Goal: Task Accomplishment & Management: Use online tool/utility

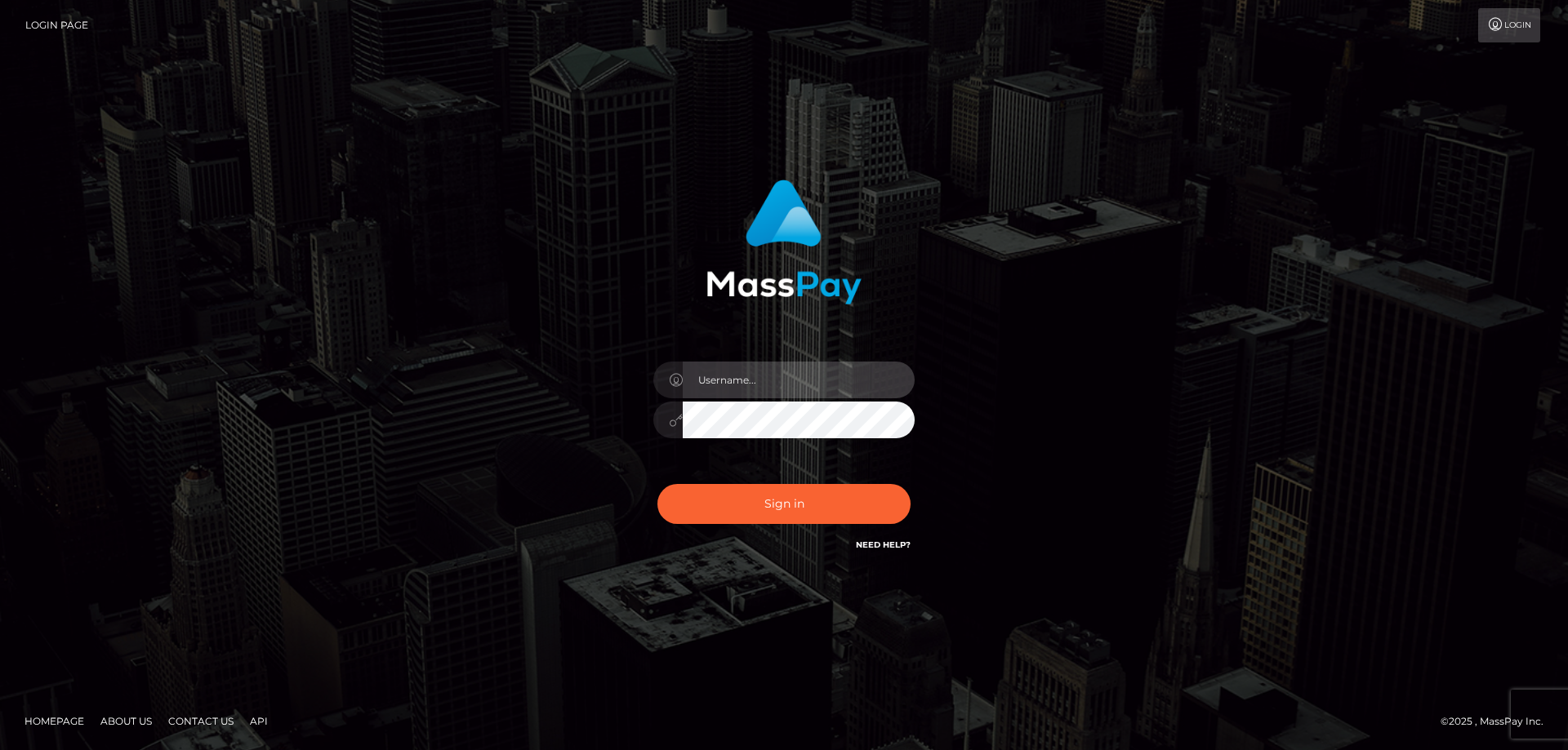
click at [747, 386] on input "text" at bounding box center [798, 380] width 232 height 36
click at [0, 749] on com-1password-button at bounding box center [0, 750] width 0 height 0
click at [759, 392] on input "text" at bounding box center [798, 380] width 232 height 36
click at [0, 749] on com-1password-button at bounding box center [0, 750] width 0 height 0
type input "emi.throne"
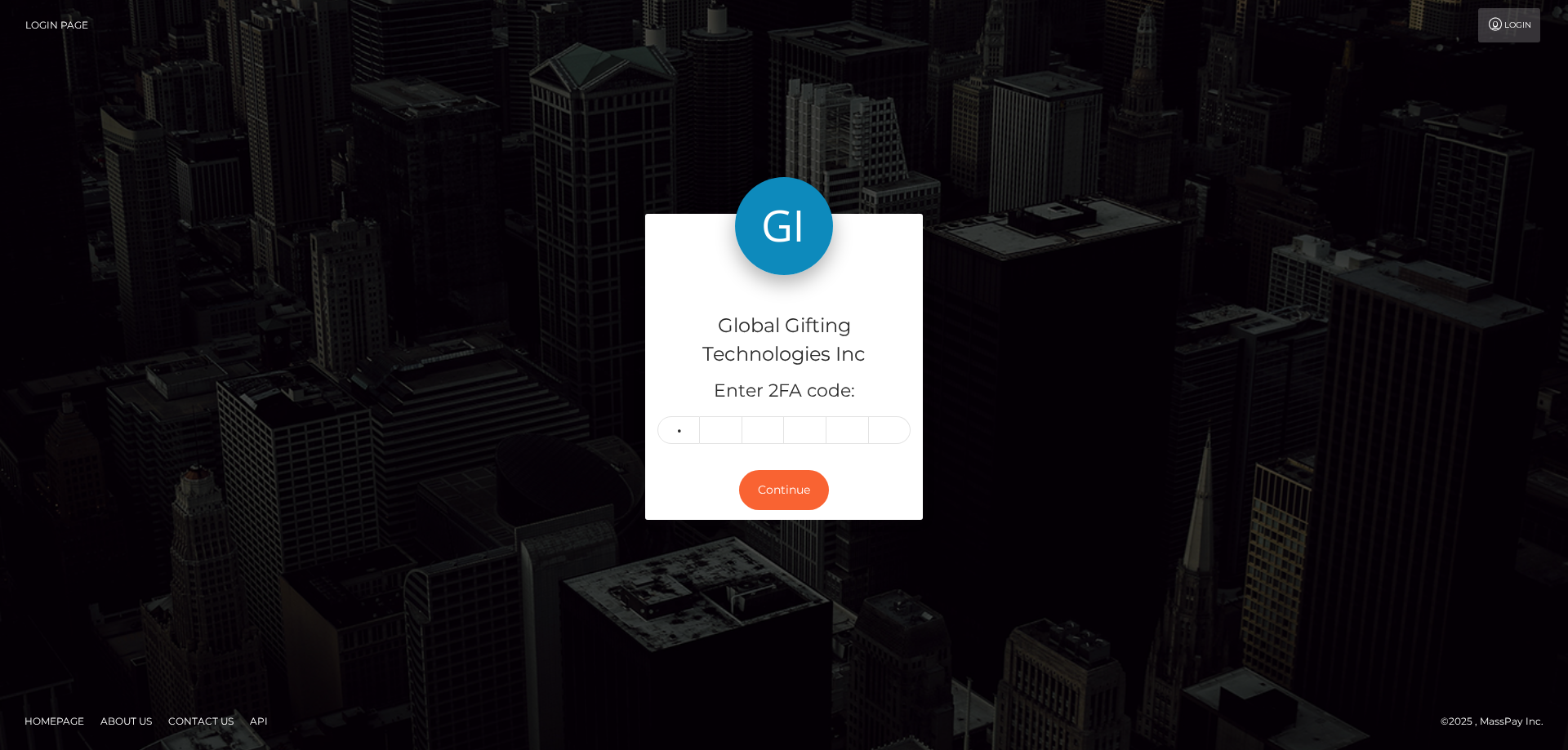
type input "4"
type input "8"
type input "5"
type input "0"
type input "8"
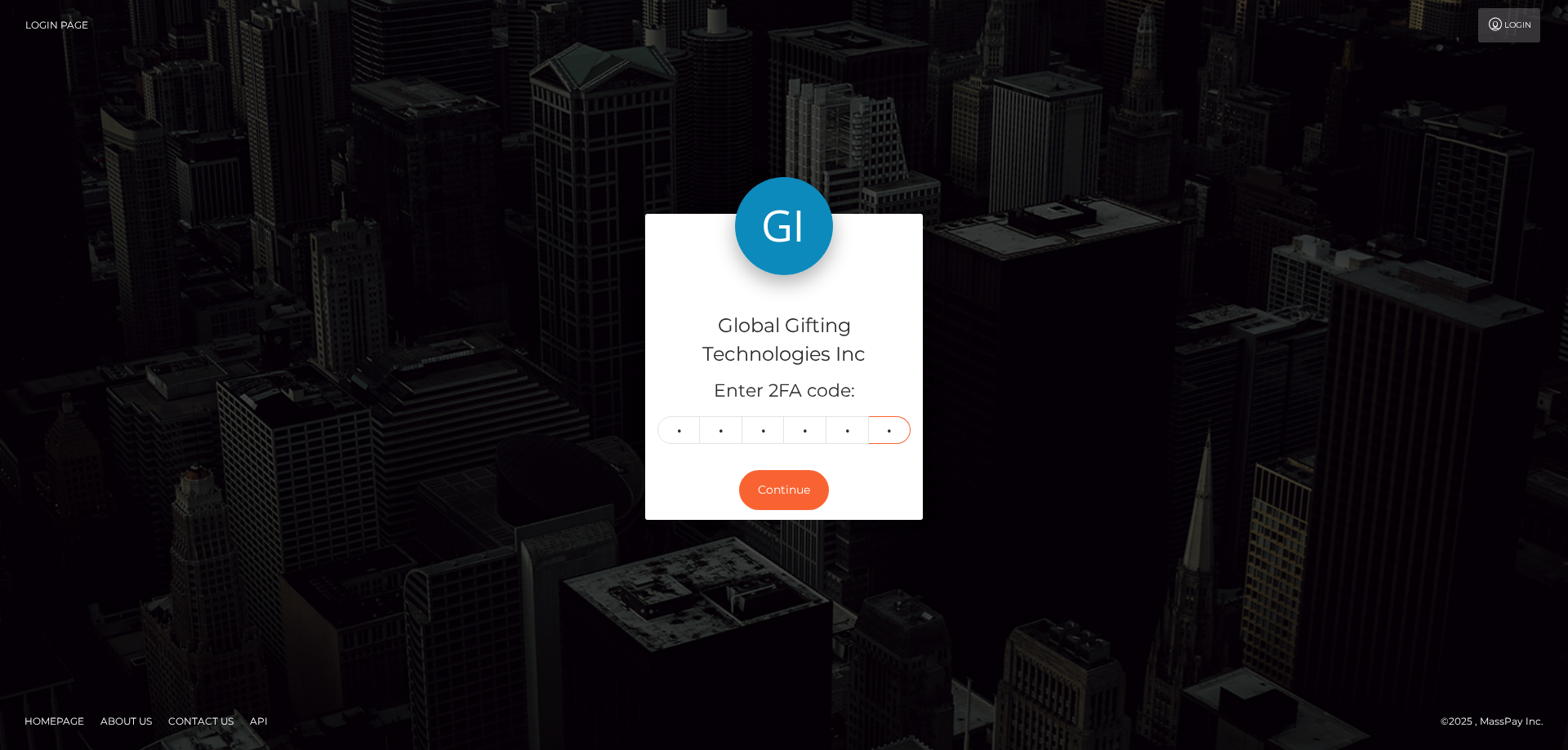
type input "4"
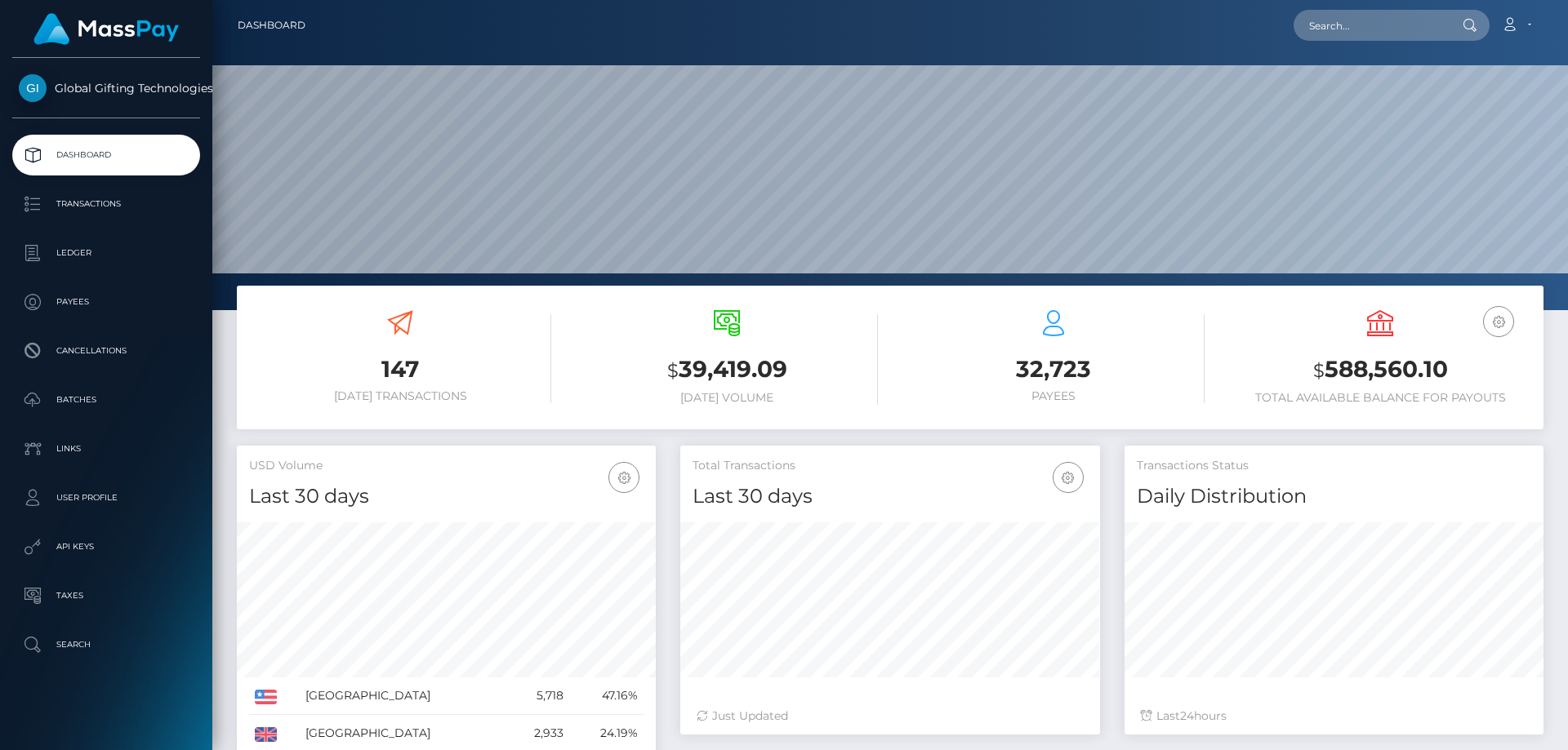
scroll to position [290, 420]
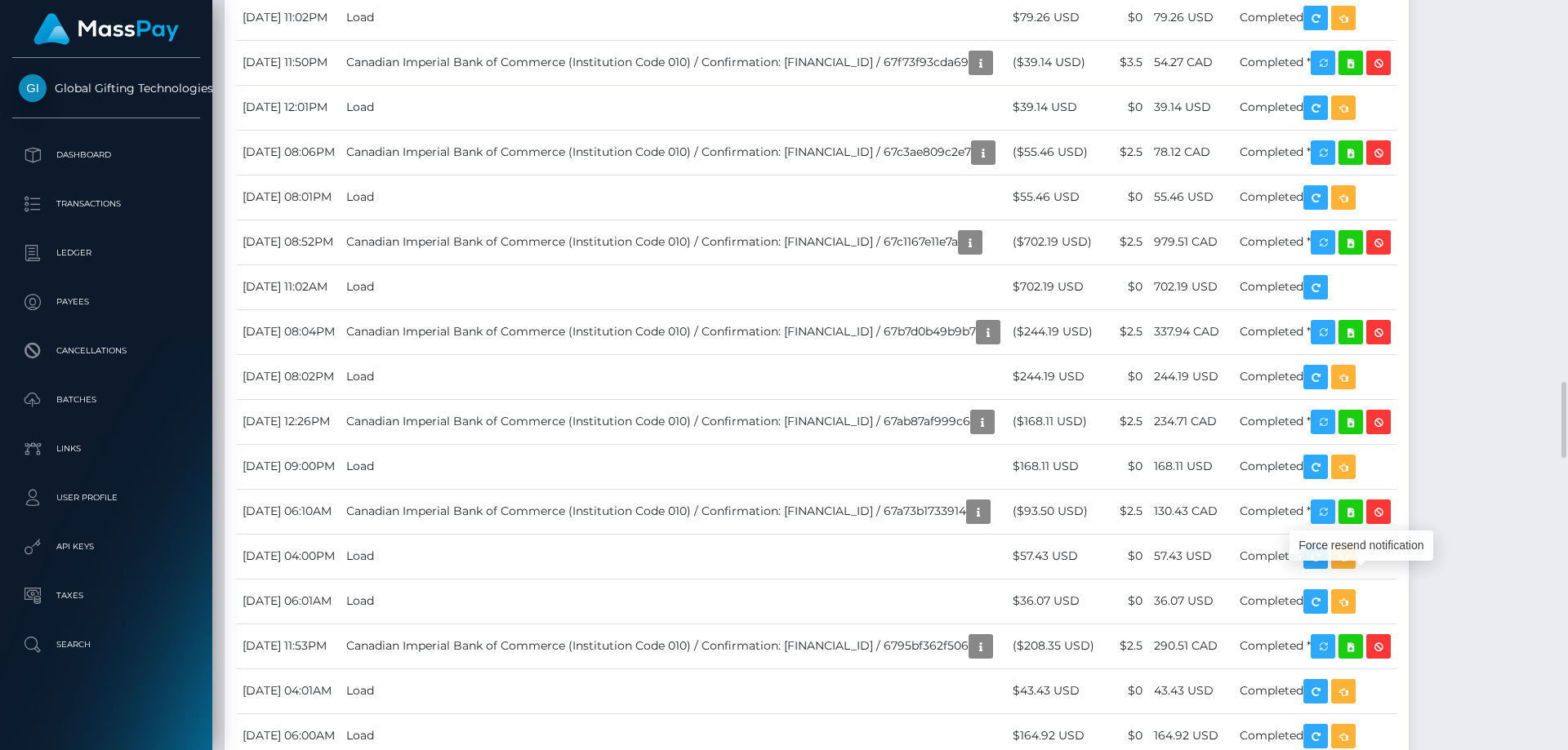
scroll to position [196, 420]
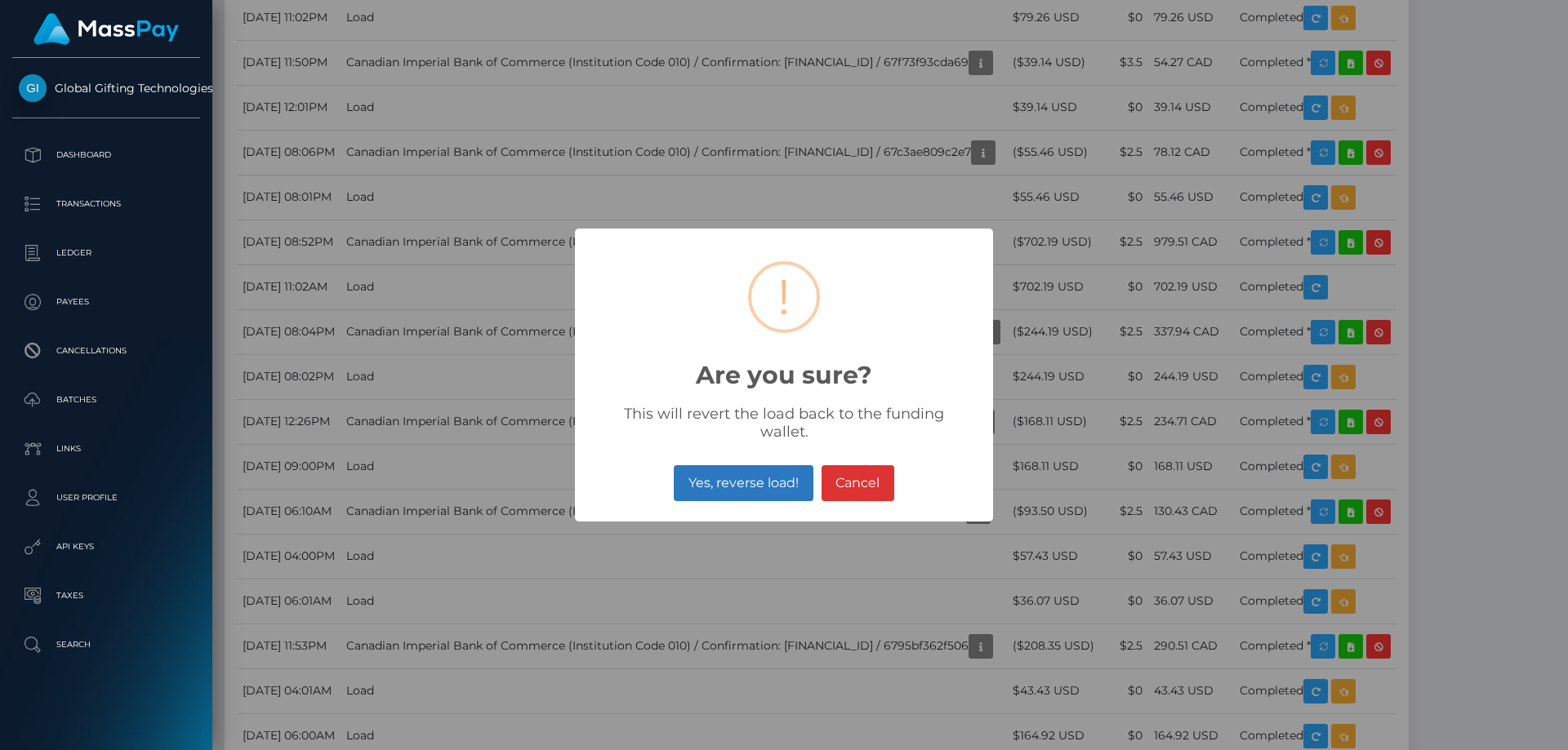
click at [770, 479] on button "Yes, reverse load!" at bounding box center [743, 483] width 139 height 36
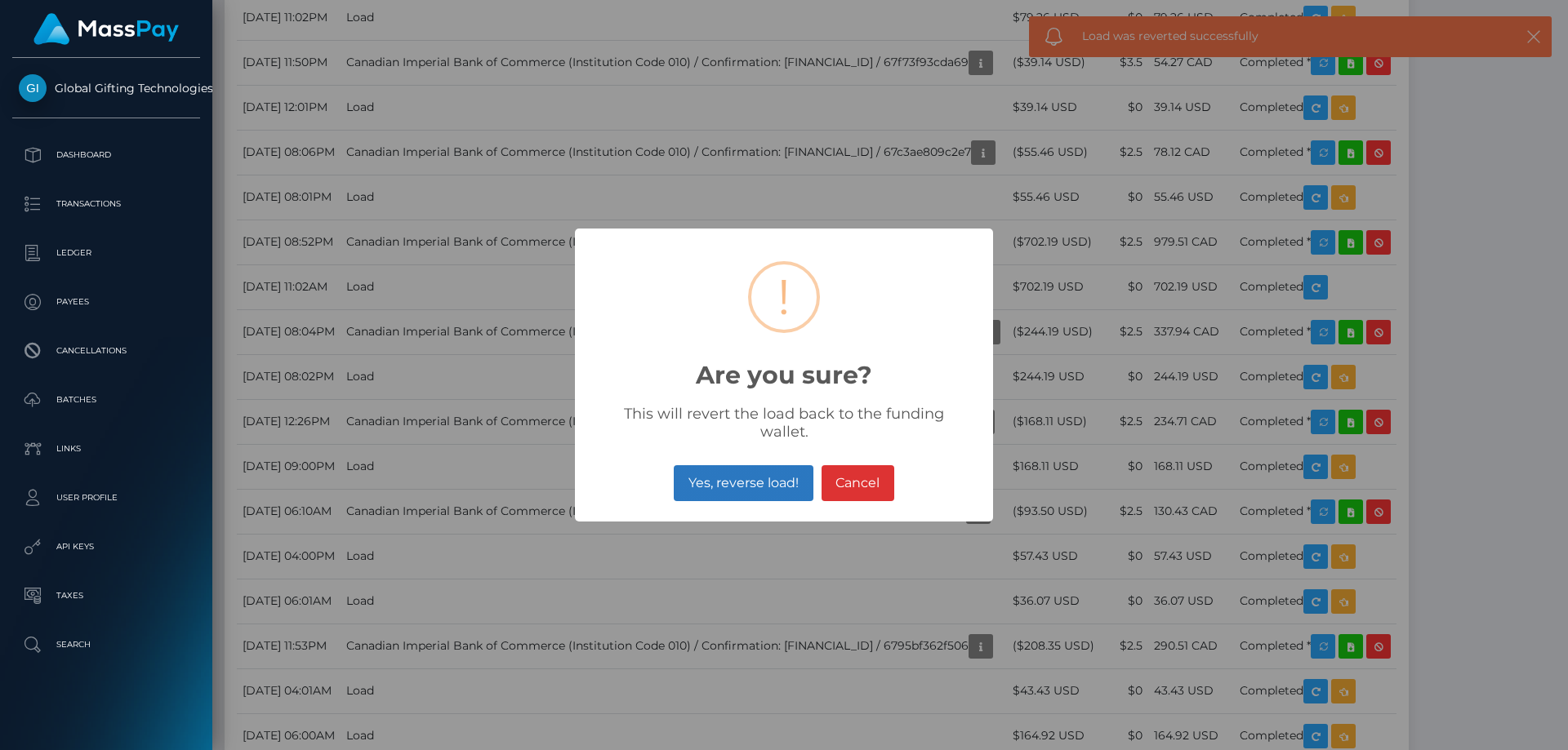
click at [693, 478] on button "Yes, reverse load!" at bounding box center [743, 483] width 139 height 36
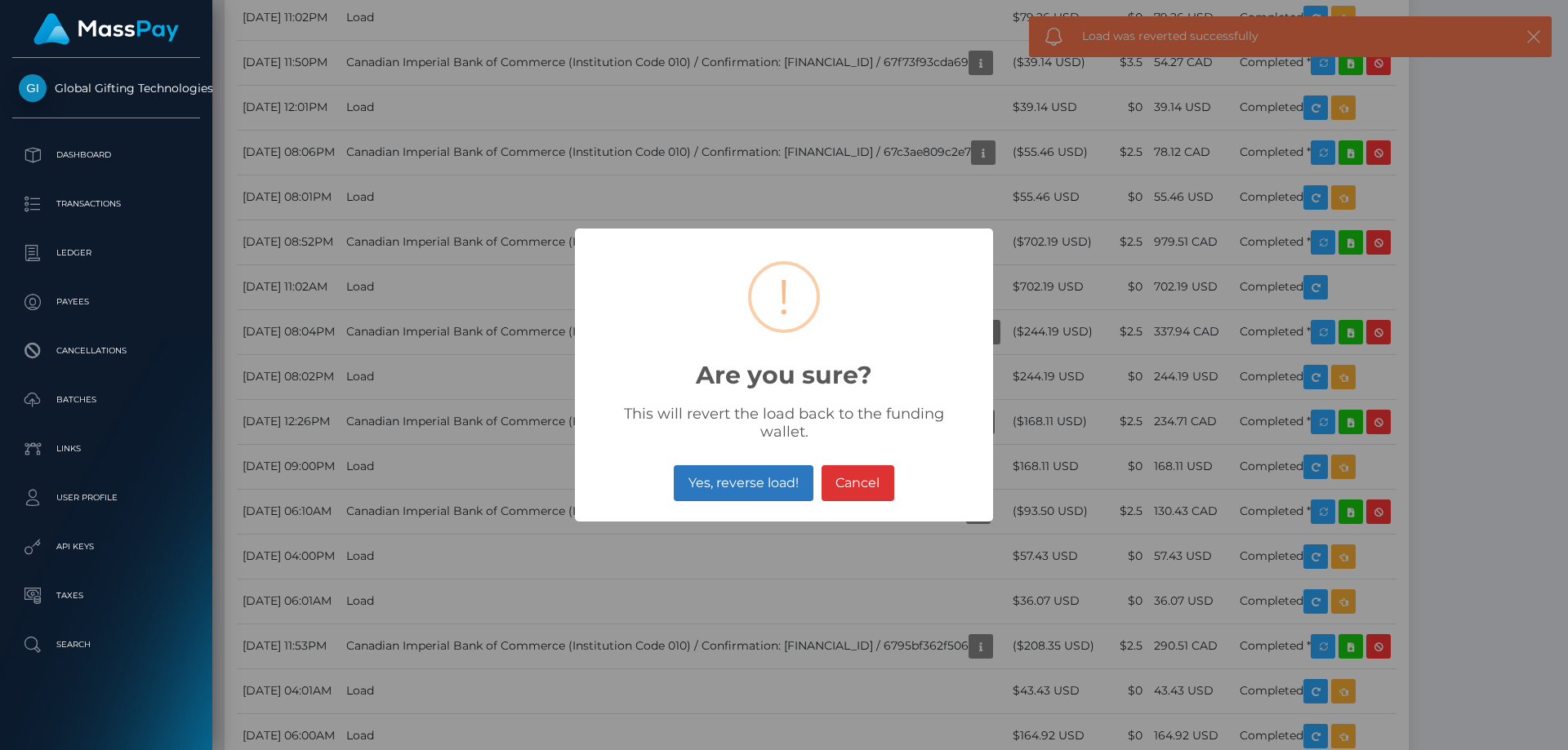
click at [755, 474] on button "Yes, reverse load!" at bounding box center [743, 483] width 139 height 36
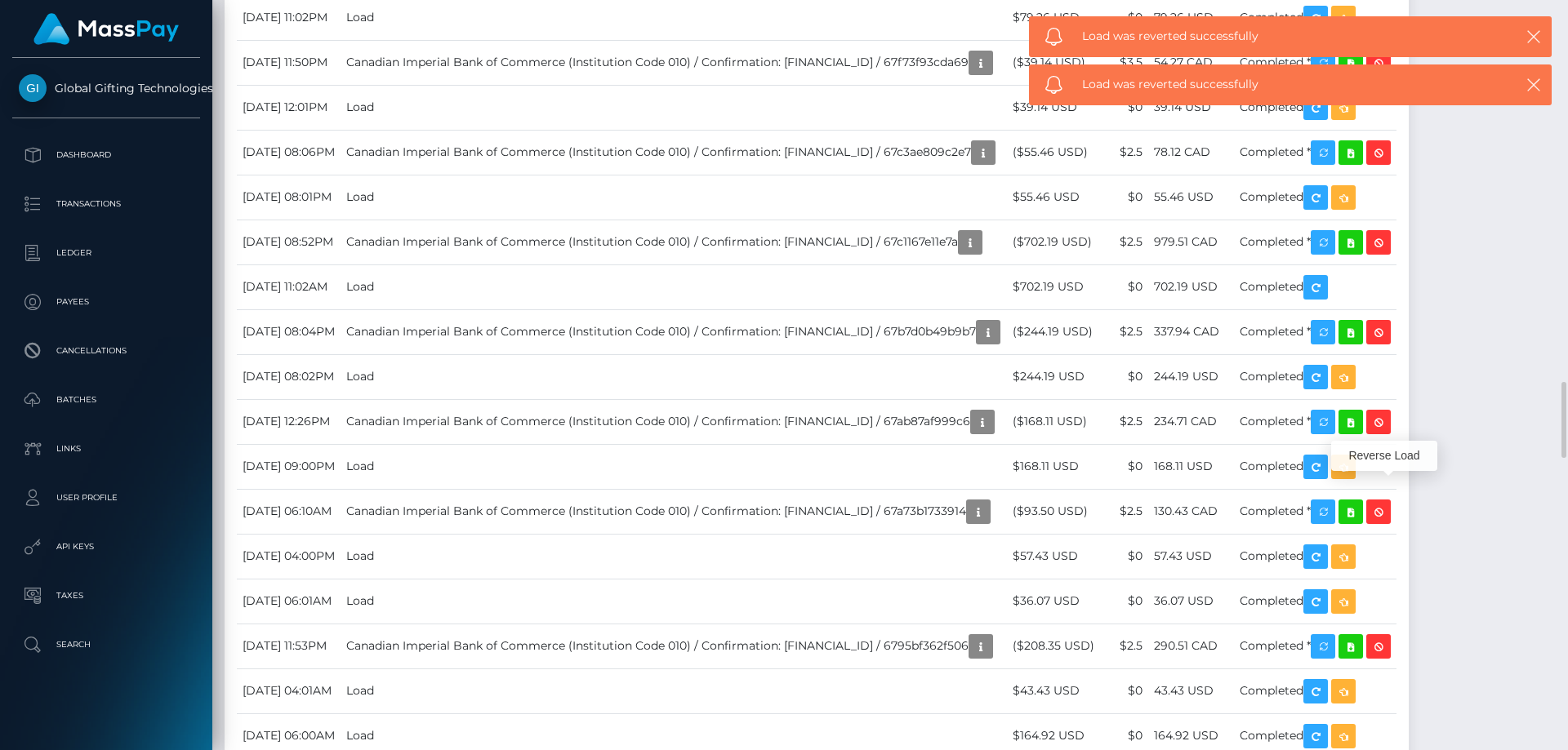
click at [1421, 445] on div "Transactions History * Transactions date/time are shown in payee's local timezo…" at bounding box center [816, 337] width 1209 height 3373
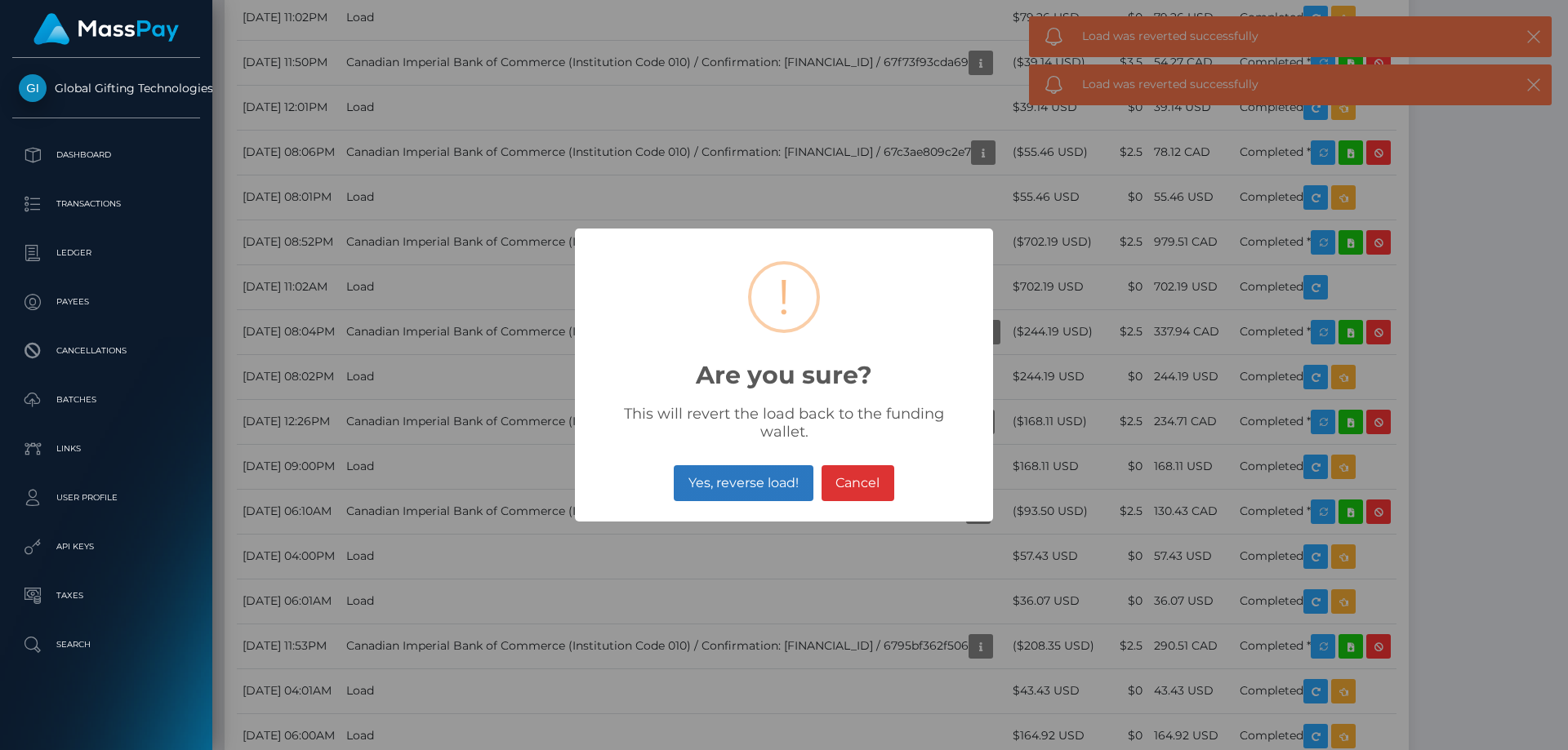
click at [756, 475] on button "Yes, reverse load!" at bounding box center [743, 483] width 139 height 36
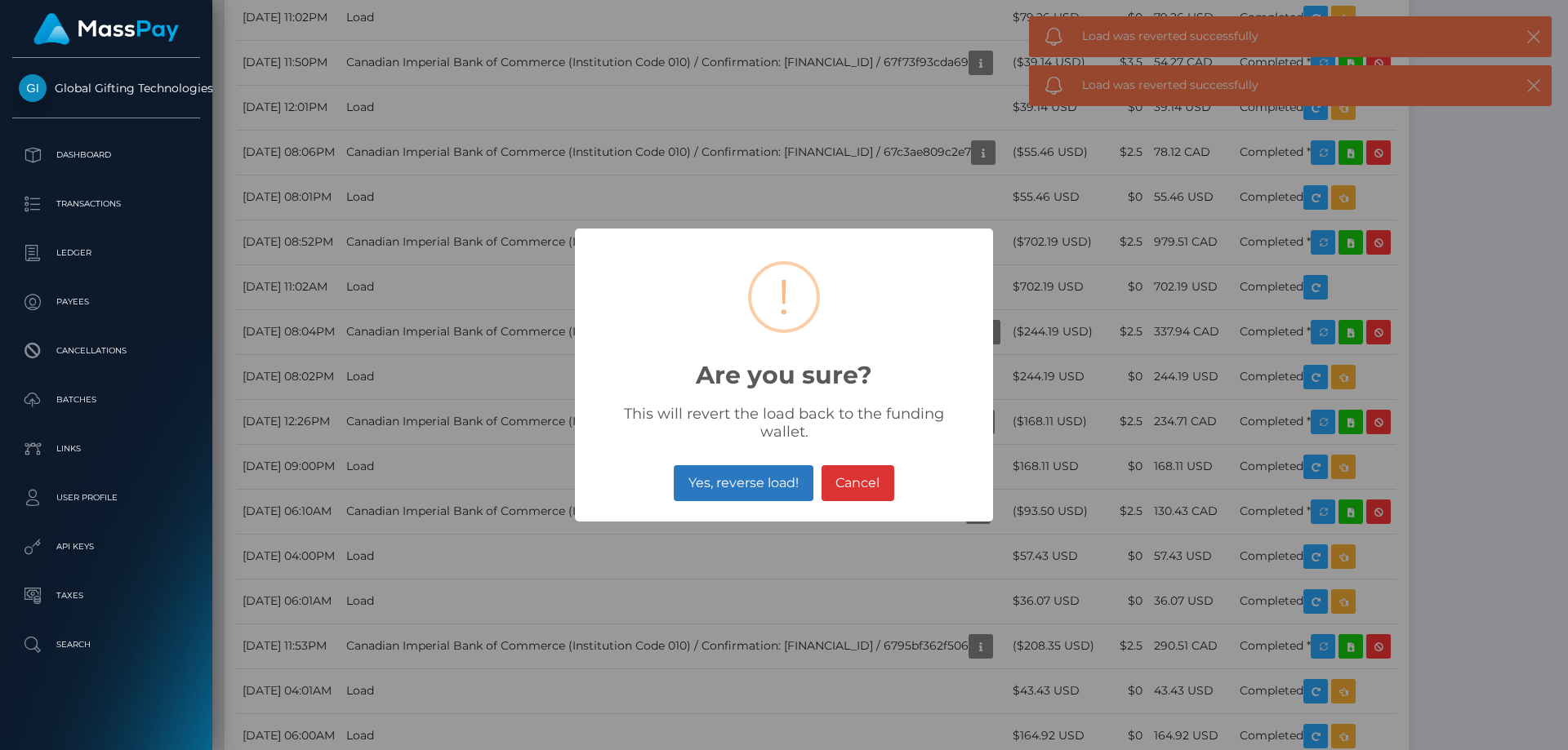
click at [753, 469] on button "Yes, reverse load!" at bounding box center [743, 483] width 139 height 36
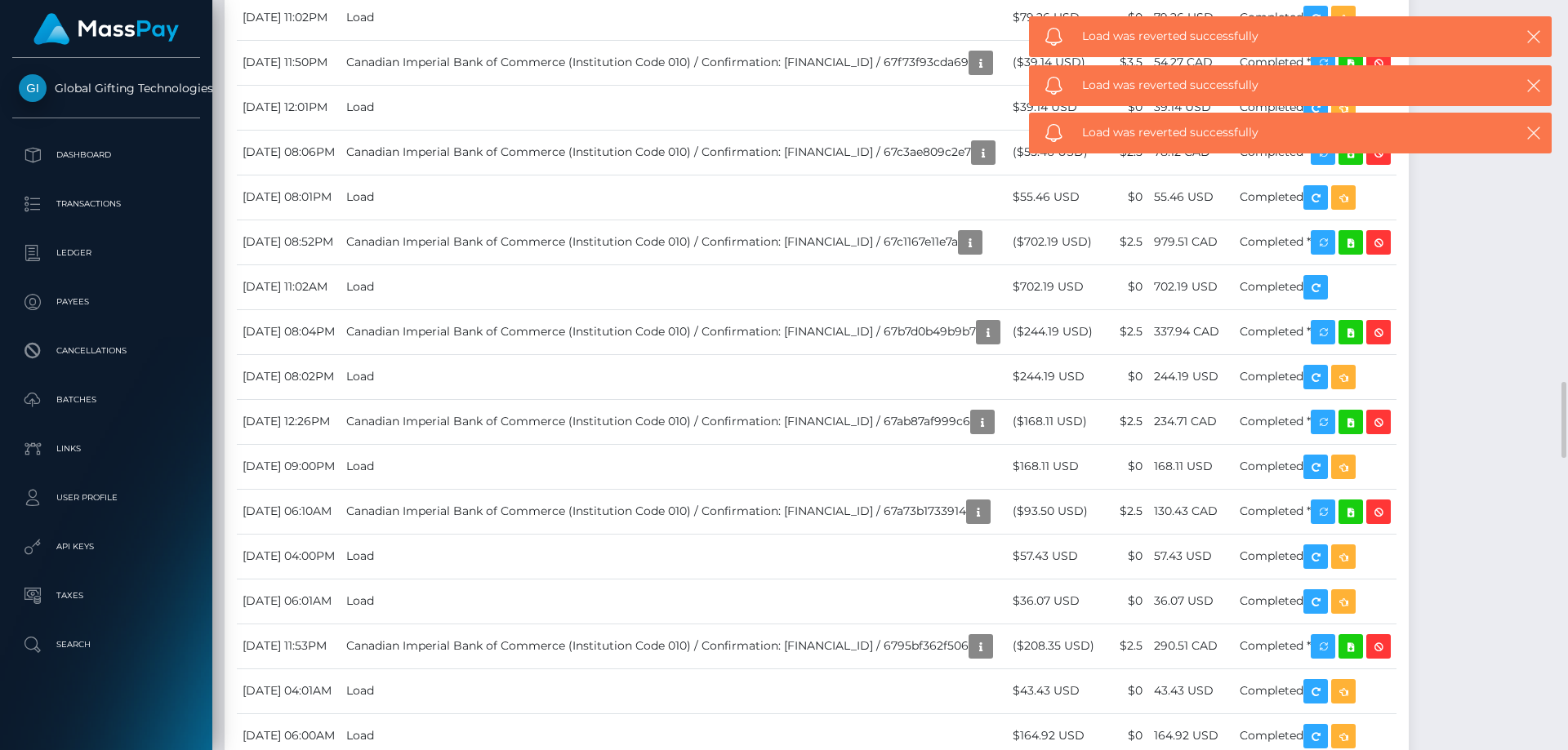
click at [1421, 356] on div "Transactions History * Transactions date/time are shown in payee's local timezo…" at bounding box center [816, 337] width 1209 height 3373
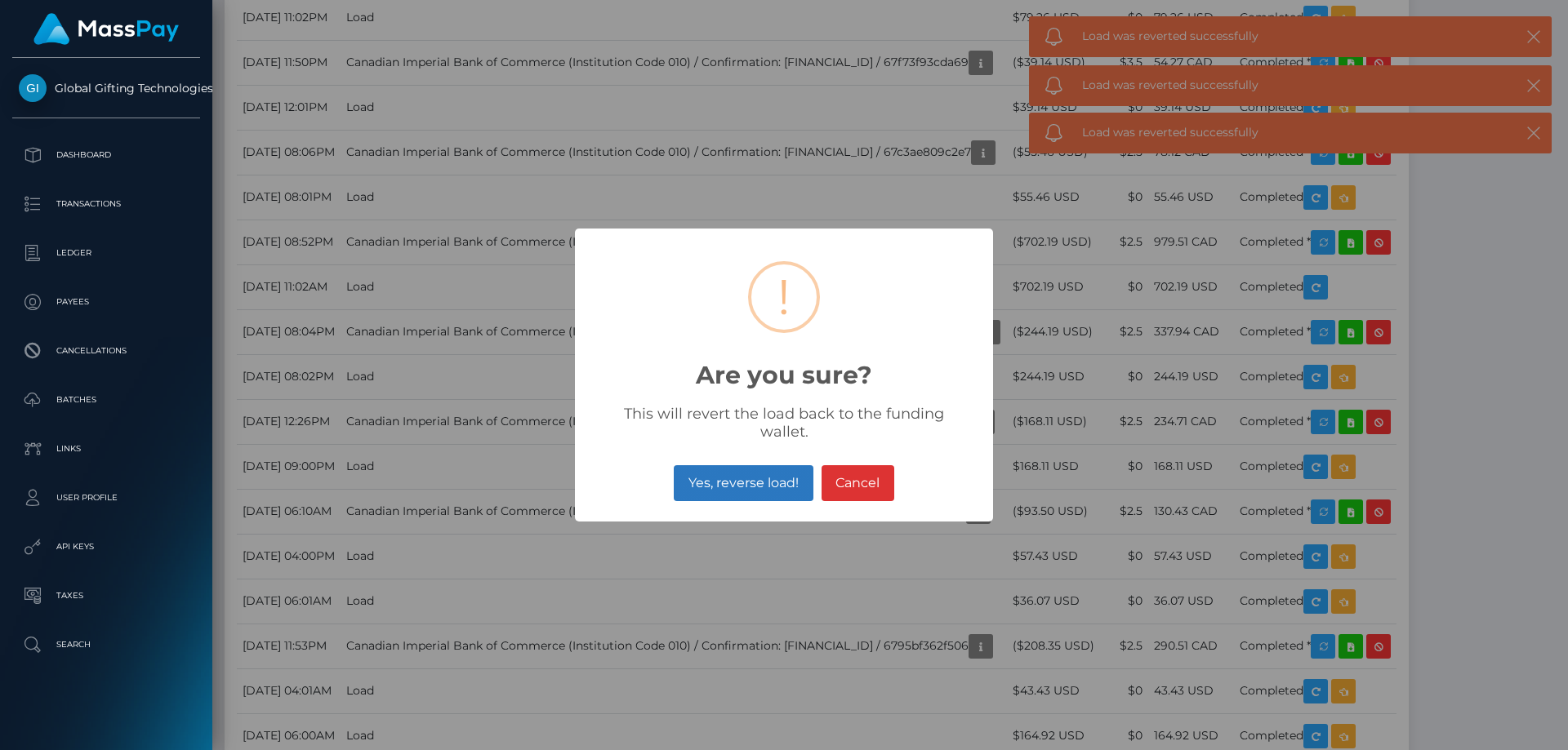
click at [726, 472] on button "Yes, reverse load!" at bounding box center [743, 483] width 139 height 36
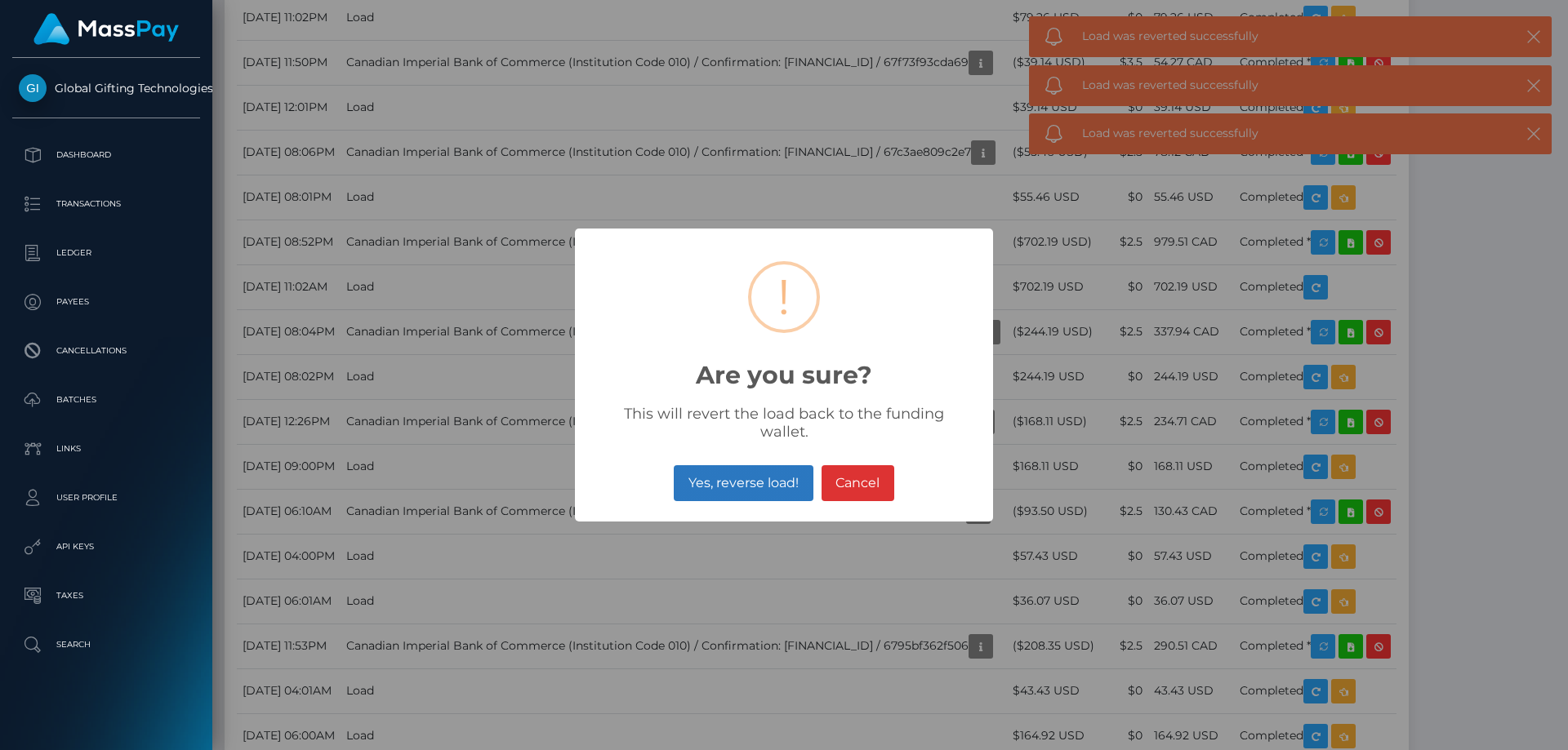
click at [737, 479] on button "Yes, reverse load!" at bounding box center [743, 483] width 139 height 36
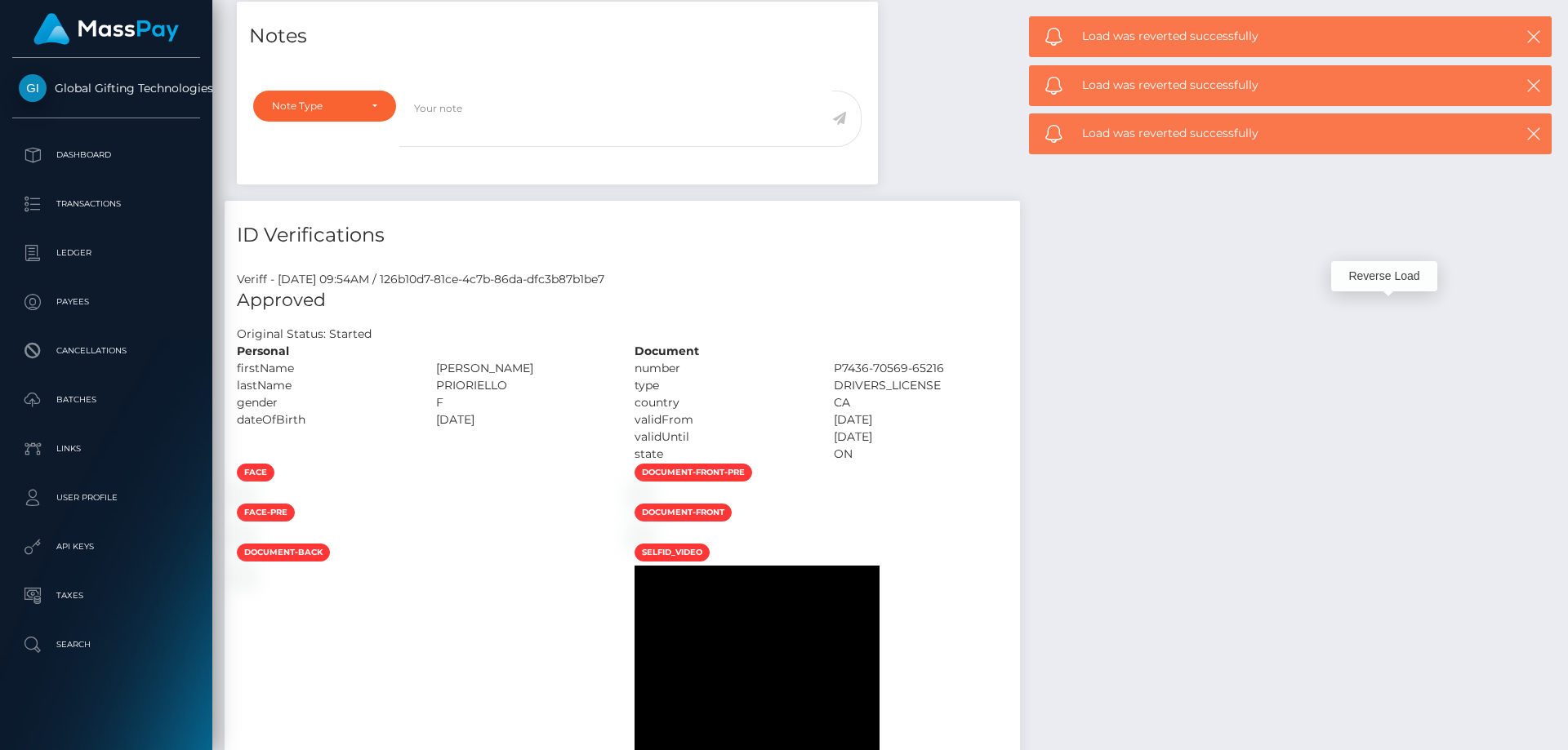
scroll to position [407, 0]
